Goal: Navigation & Orientation: Find specific page/section

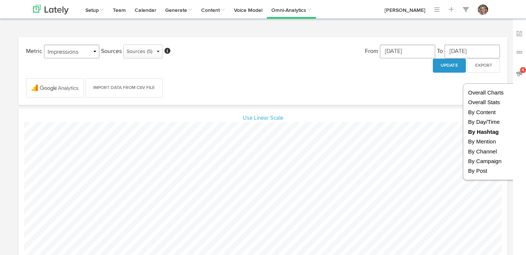
click at [416, 10] on link "[PERSON_NAME]" at bounding box center [405, 9] width 50 height 19
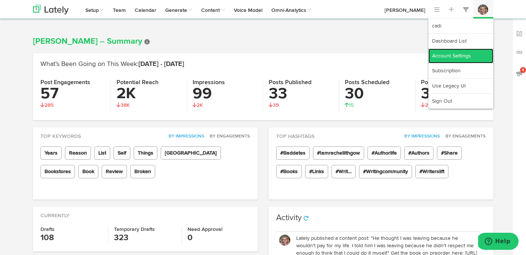
click at [480, 53] on link "Account Settings" at bounding box center [460, 56] width 65 height 15
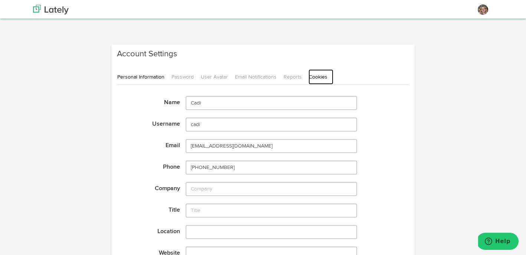
click at [321, 77] on link "Cookies" at bounding box center [320, 76] width 25 height 15
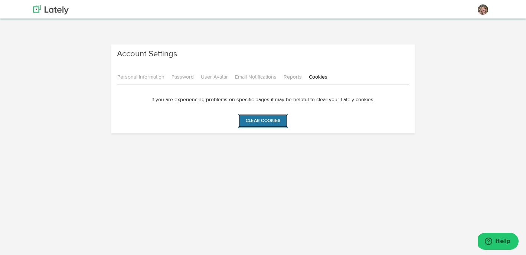
click at [270, 119] on input "Clear cookies" at bounding box center [263, 121] width 50 height 14
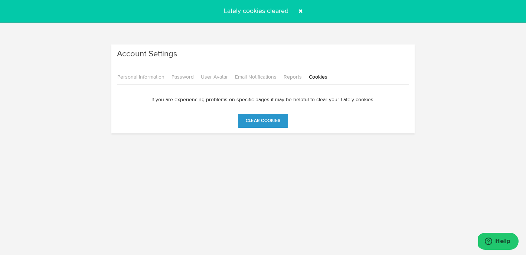
click at [301, 12] on span at bounding box center [301, 11] width 12 height 12
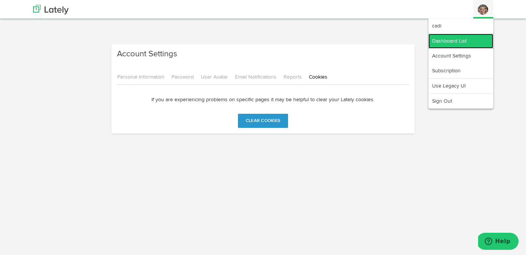
click at [471, 37] on link "Dashboard List" at bounding box center [460, 41] width 65 height 15
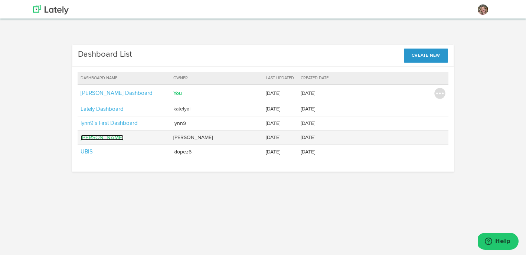
click at [107, 137] on link "[PERSON_NAME]" at bounding box center [102, 138] width 43 height 6
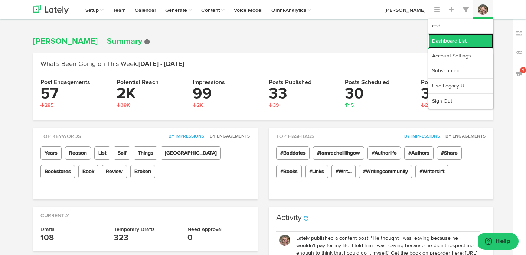
click at [457, 41] on link "Dashboard List" at bounding box center [460, 41] width 65 height 15
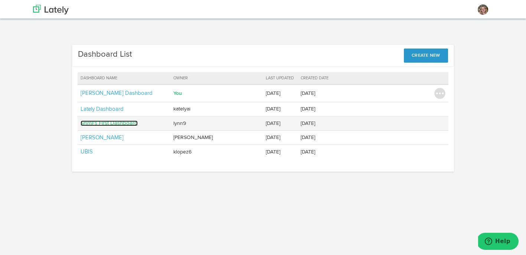
click at [108, 124] on link "lynn9's First Dashboard" at bounding box center [109, 124] width 57 height 6
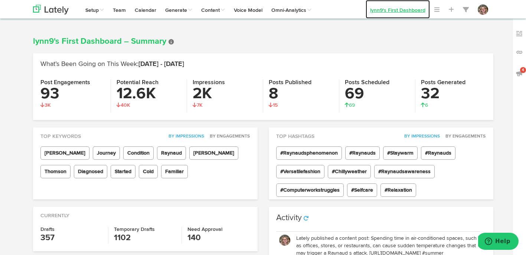
click at [383, 15] on link "lynn9's First Dashboard" at bounding box center [398, 9] width 64 height 19
